Goal: Task Accomplishment & Management: Use online tool/utility

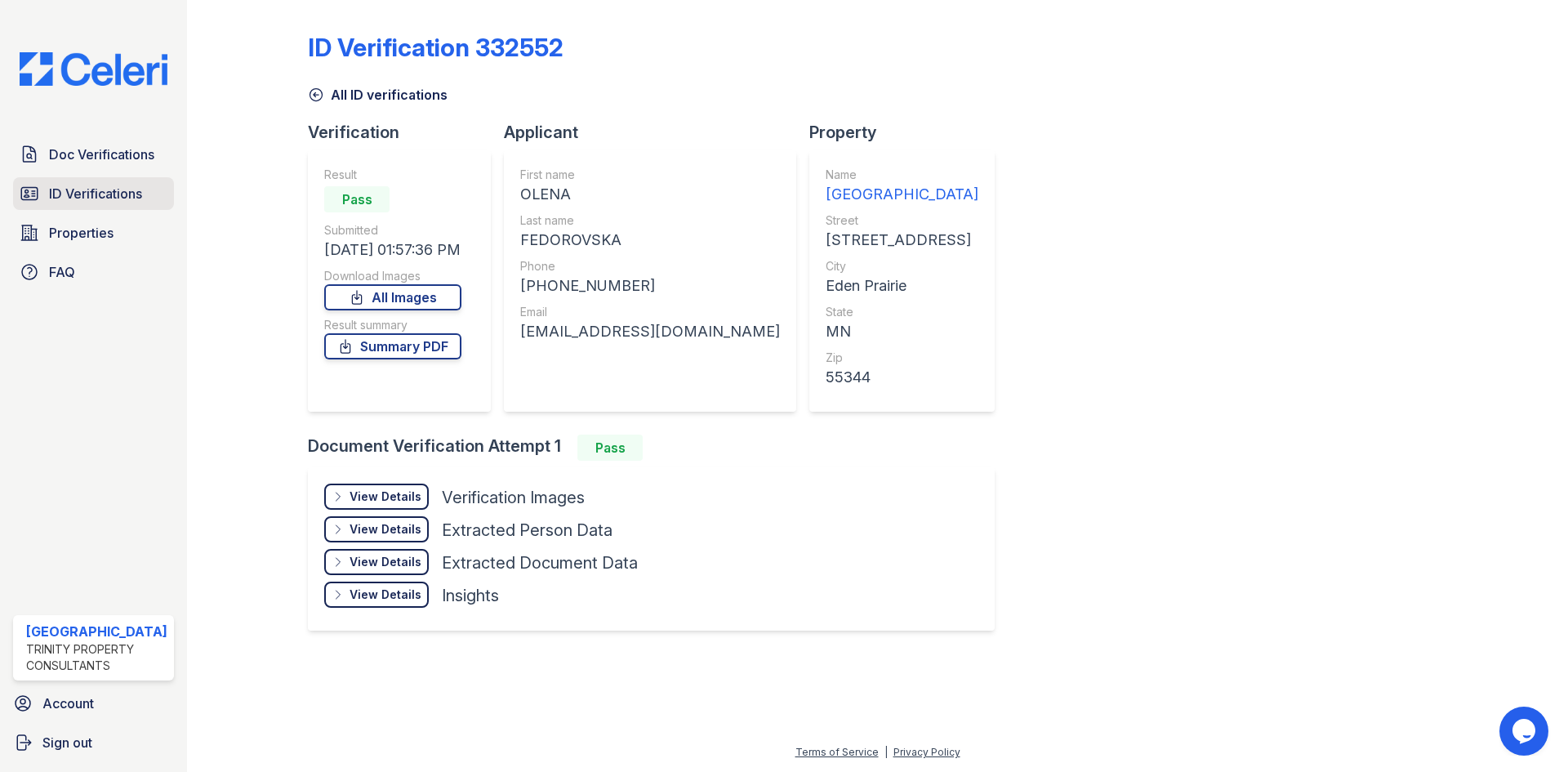
click at [106, 187] on span "ID Verifications" at bounding box center [96, 194] width 93 height 20
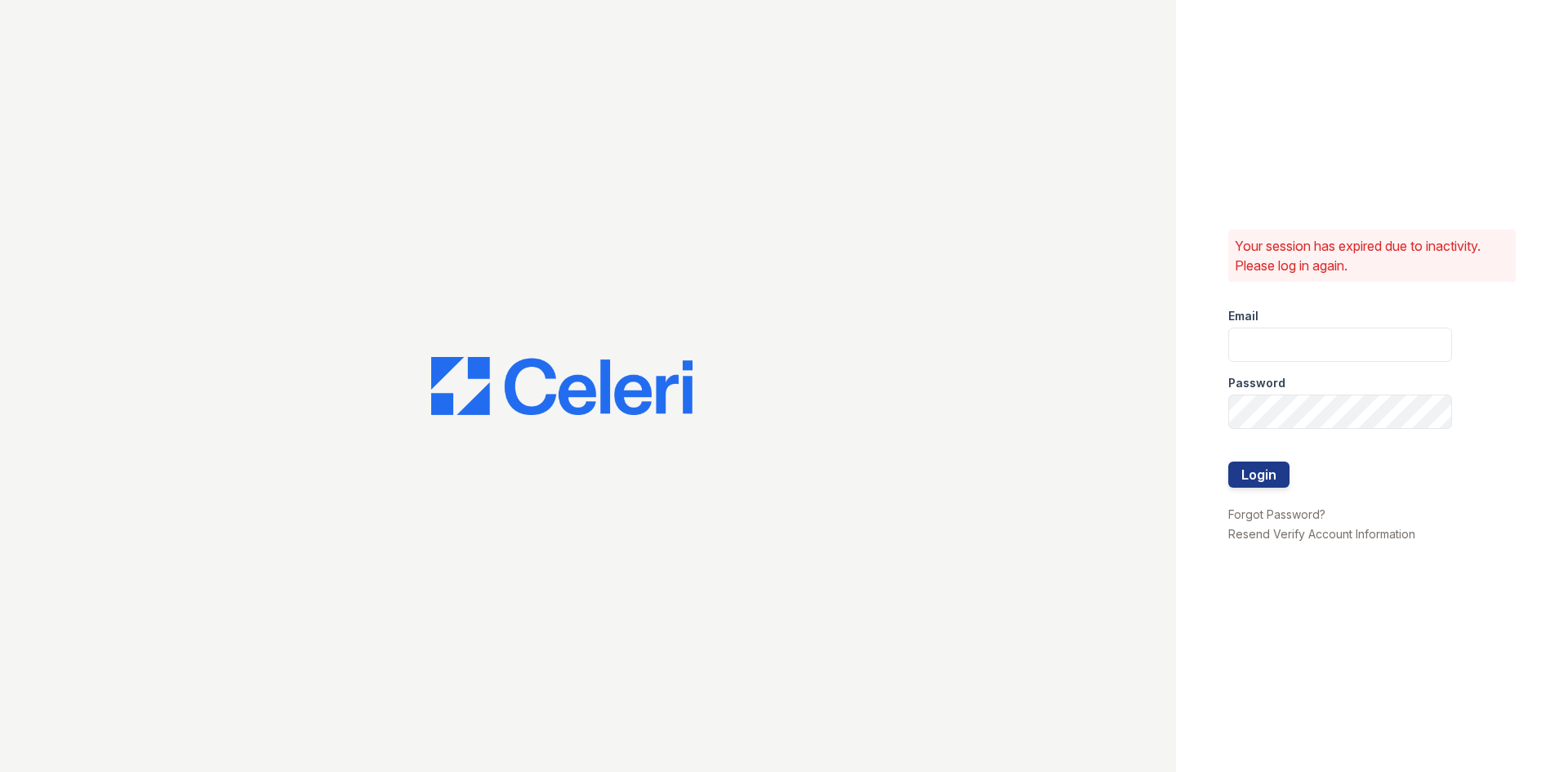
type input "renewtowncenter@trinity-pm.com"
click at [1258, 474] on button "Login" at bounding box center [1259, 475] width 62 height 26
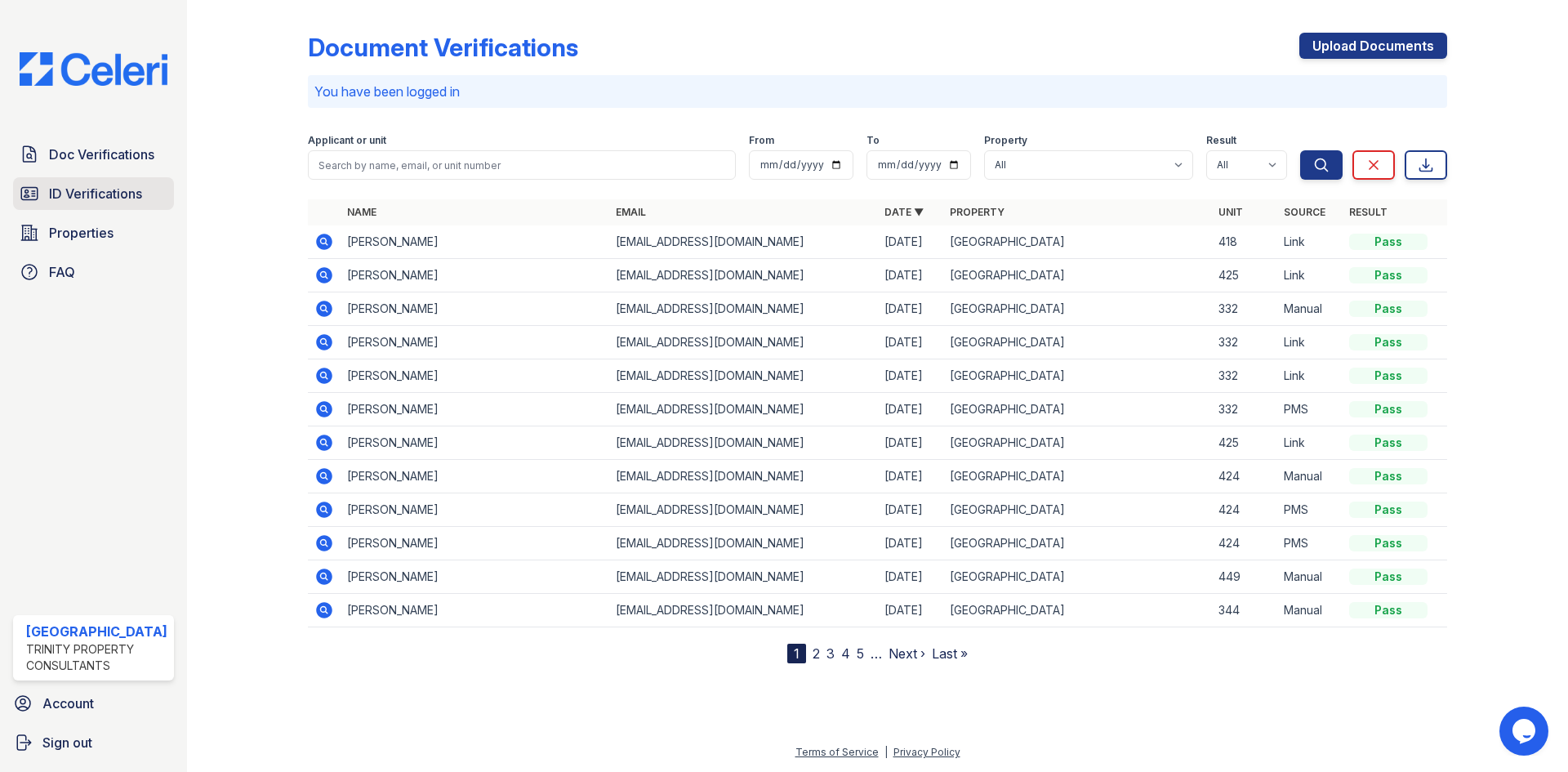
click at [84, 197] on span "ID Verifications" at bounding box center [96, 194] width 93 height 20
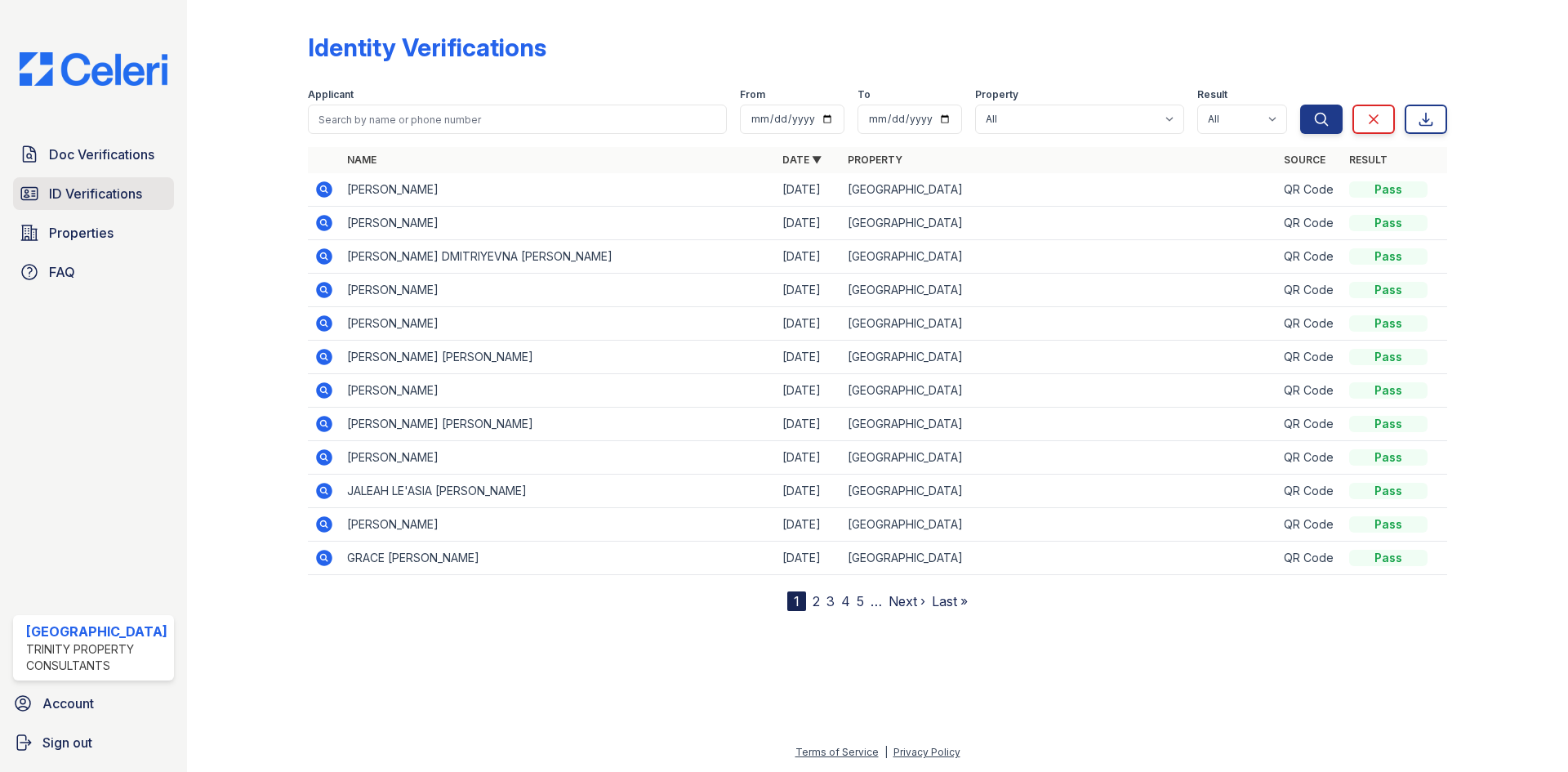
click at [109, 198] on span "ID Verifications" at bounding box center [96, 194] width 93 height 20
click at [74, 227] on span "Properties" at bounding box center [82, 233] width 65 height 20
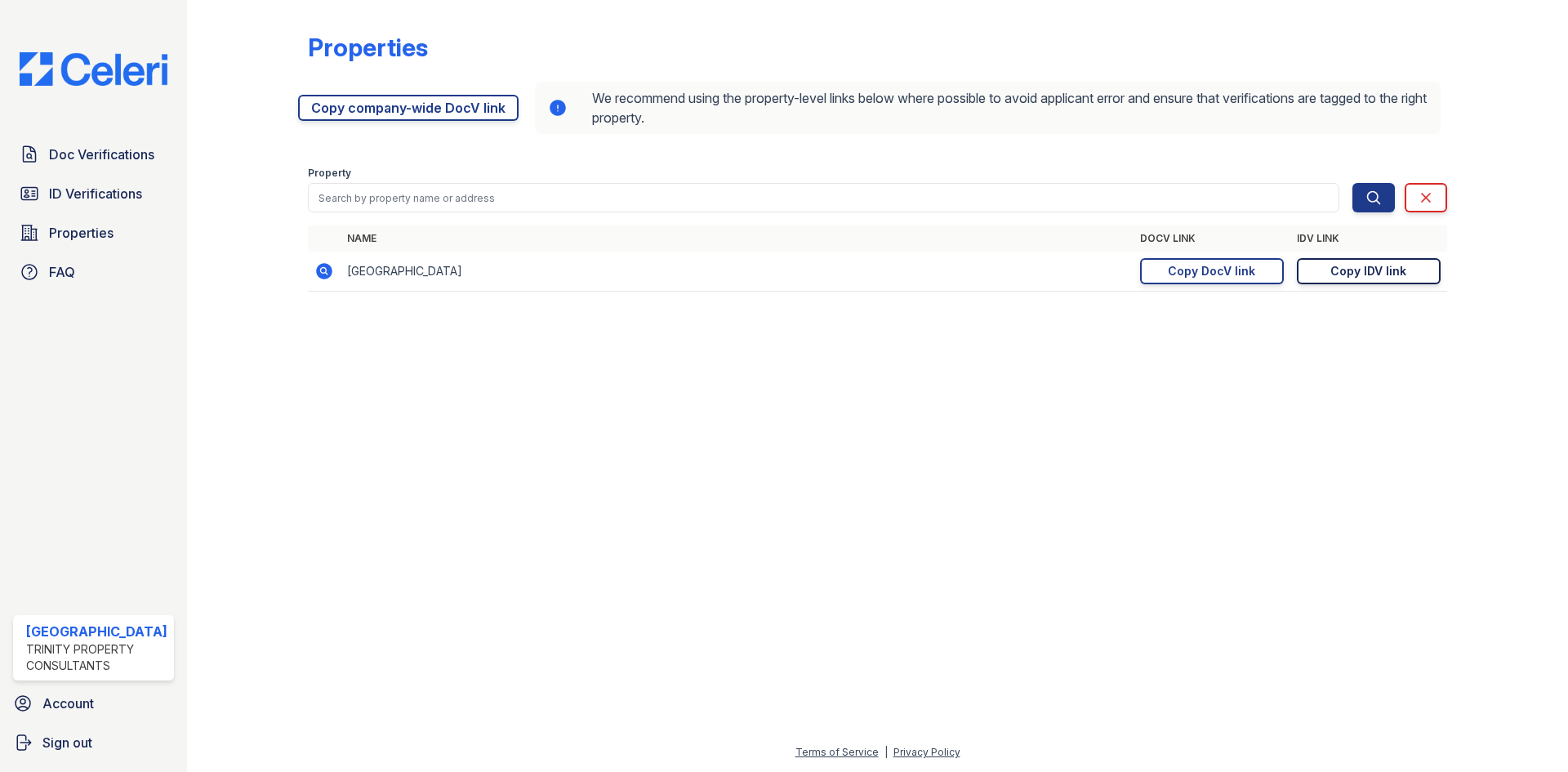
click at [1387, 270] on div "Copy IDV link" at bounding box center [1368, 271] width 76 height 17
